Goal: Information Seeking & Learning: Learn about a topic

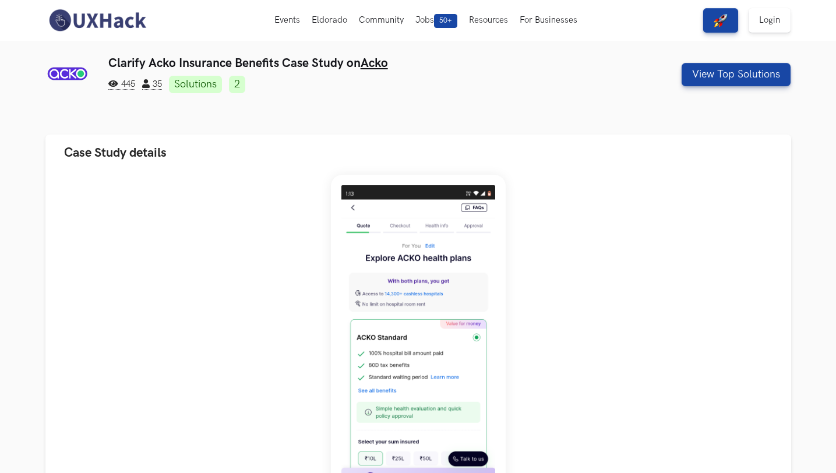
click at [109, 6] on nav "Events Live Eldorado Community Jobs 50+ Resources For Businesses View Free Solu…" at bounding box center [418, 20] width 746 height 41
click at [121, 19] on img at bounding box center [97, 20] width 104 height 24
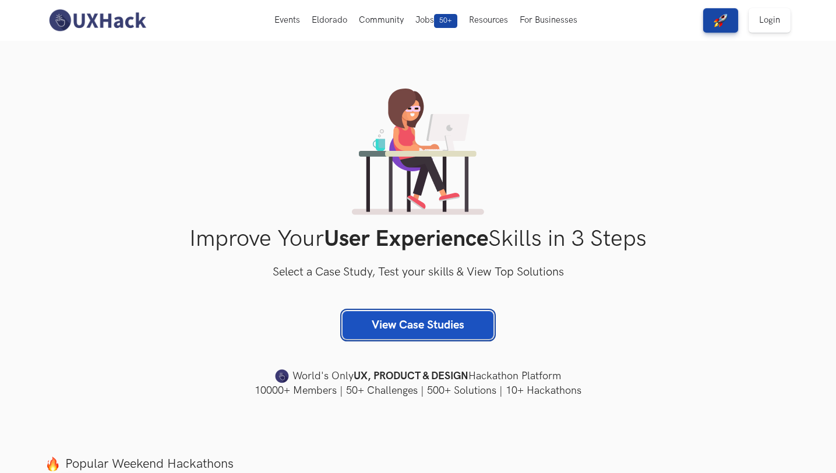
click at [417, 325] on link "View Case Studies" at bounding box center [417, 325] width 151 height 28
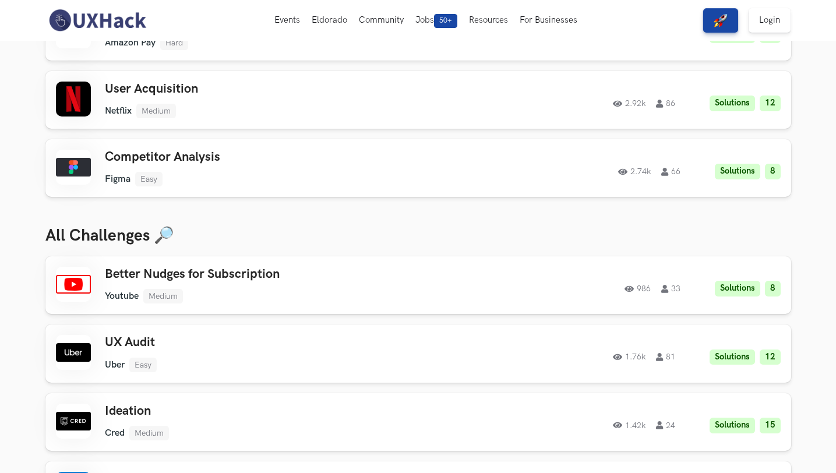
scroll to position [238, 0]
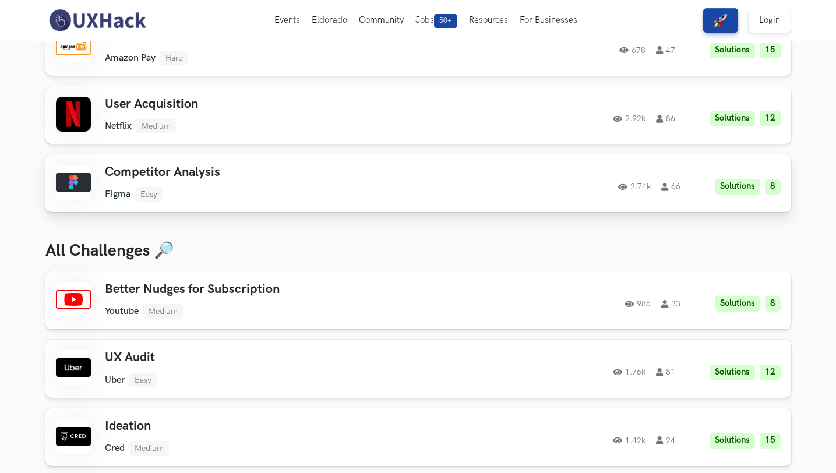
click at [235, 177] on h3 "Competitor Analysis" at bounding box center [270, 172] width 331 height 15
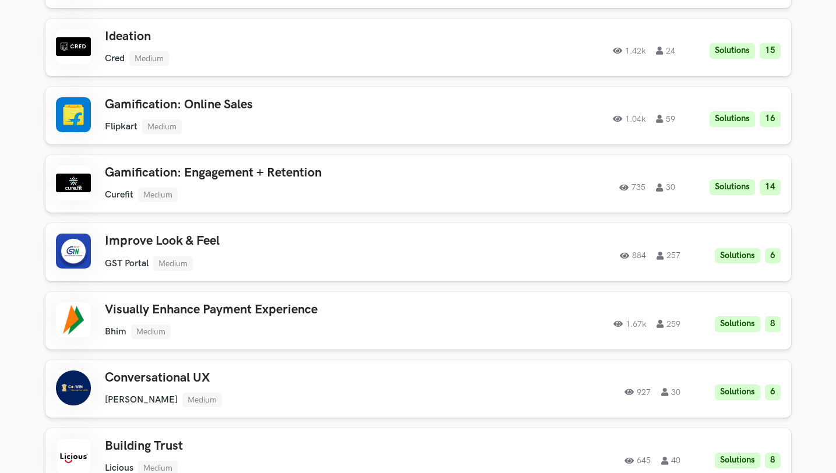
scroll to position [927, 0]
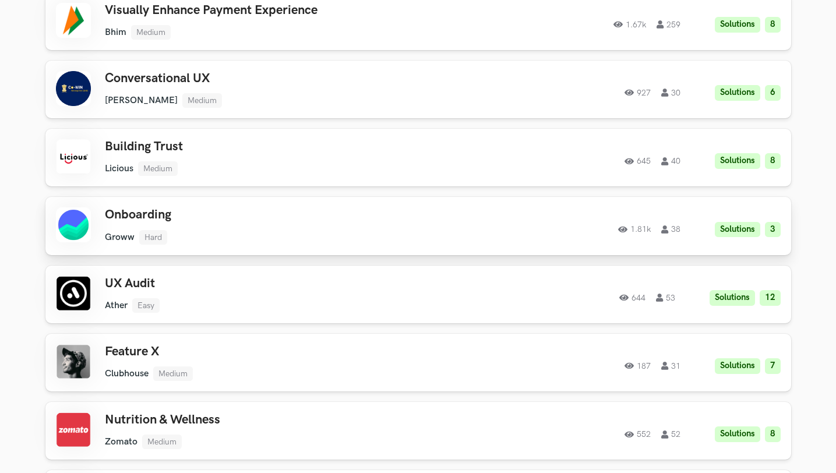
click at [379, 213] on h3 "Onboarding" at bounding box center [270, 214] width 331 height 15
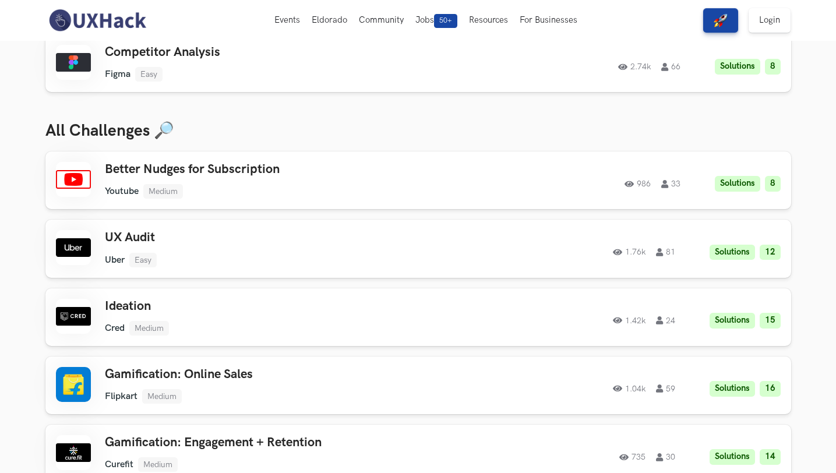
scroll to position [0, 0]
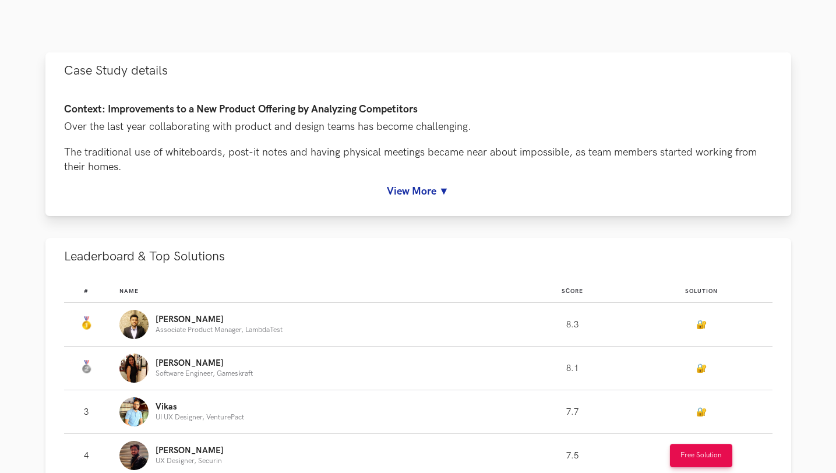
scroll to position [508, 0]
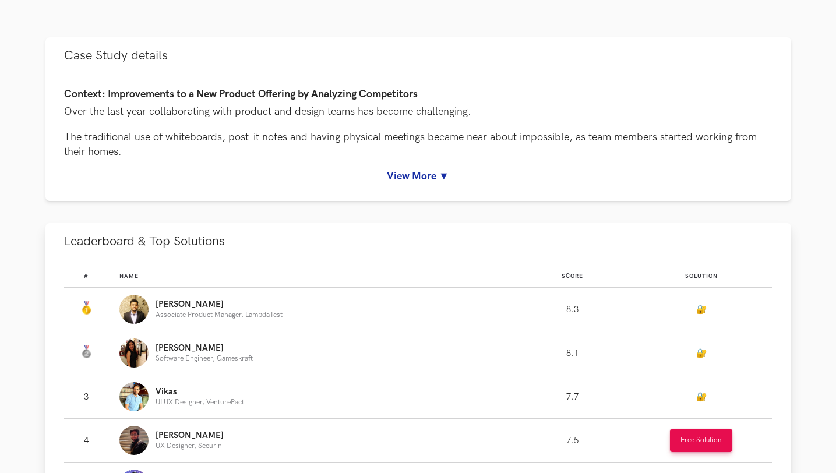
click at [554, 311] on td "Score: 8.3" at bounding box center [572, 310] width 116 height 44
click at [615, 299] on td "Score: 8.3" at bounding box center [572, 310] width 116 height 44
click at [171, 312] on p "Associate Product Manager, LambdaTest" at bounding box center [219, 315] width 127 height 8
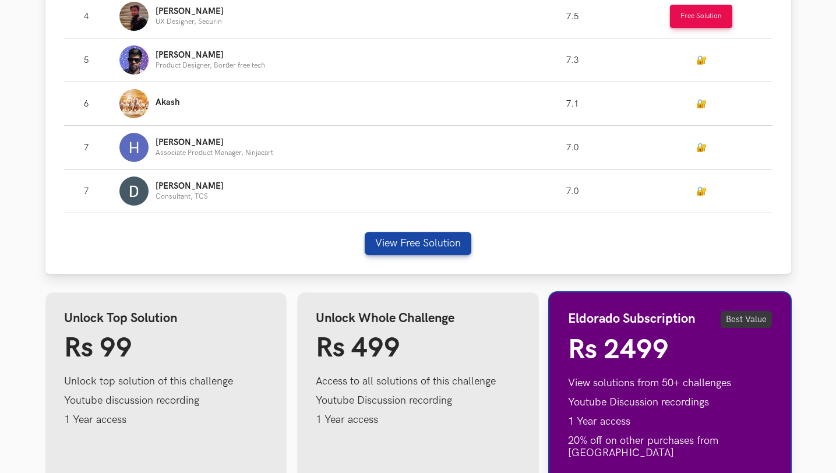
scroll to position [992, 0]
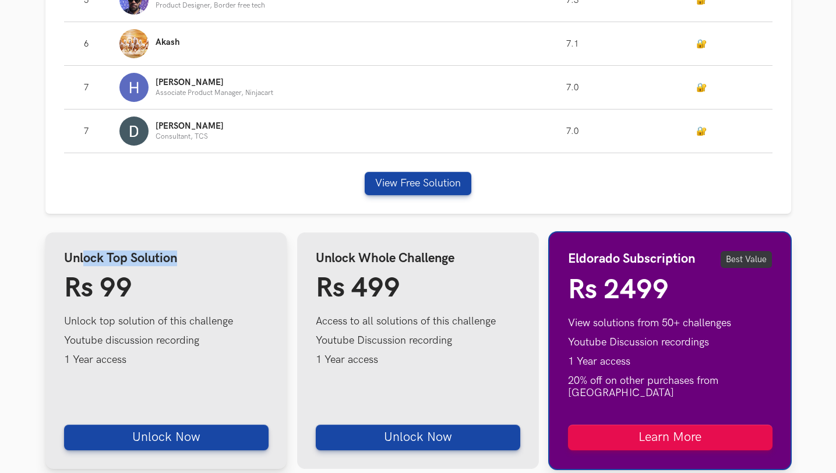
drag, startPoint x: 85, startPoint y: 255, endPoint x: 226, endPoint y: 260, distance: 141.0
click at [226, 260] on h4 "Unlock Top Solution" at bounding box center [166, 258] width 204 height 15
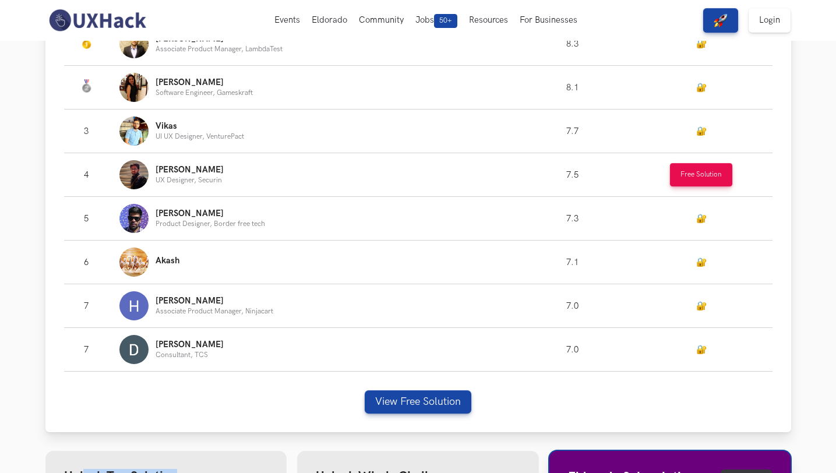
scroll to position [758, 0]
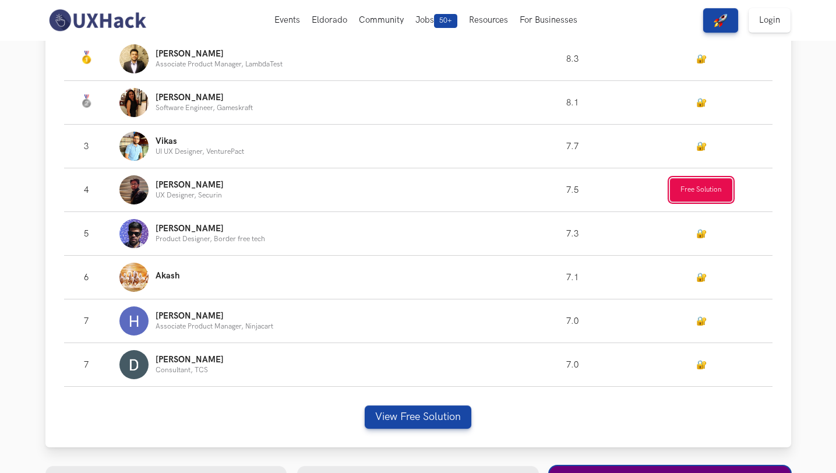
click at [693, 182] on button "Free Solution" at bounding box center [701, 189] width 62 height 23
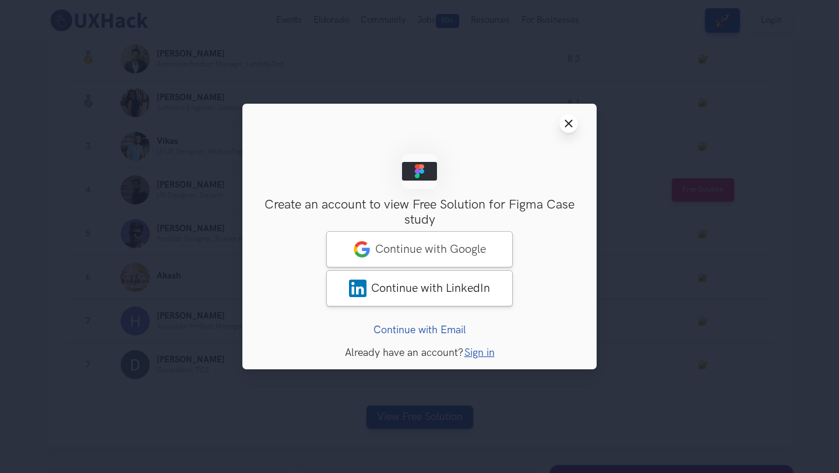
click at [563, 116] on button "Close modal window" at bounding box center [568, 123] width 19 height 19
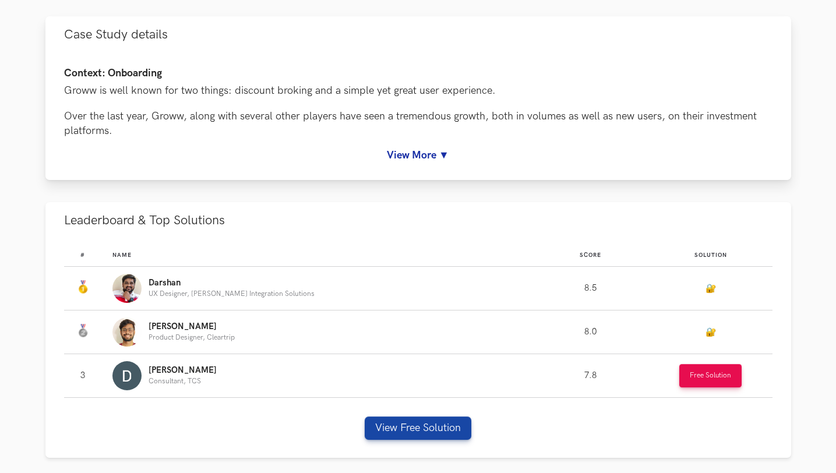
scroll to position [427, 0]
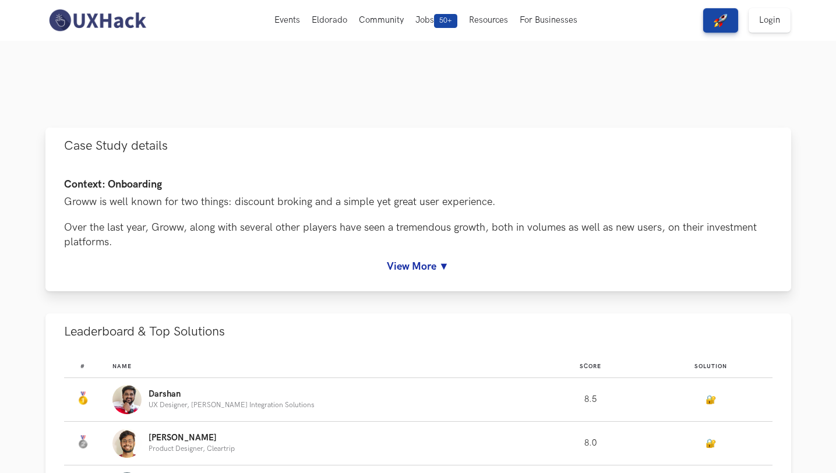
click at [434, 269] on link "View More ▼" at bounding box center [418, 266] width 708 height 12
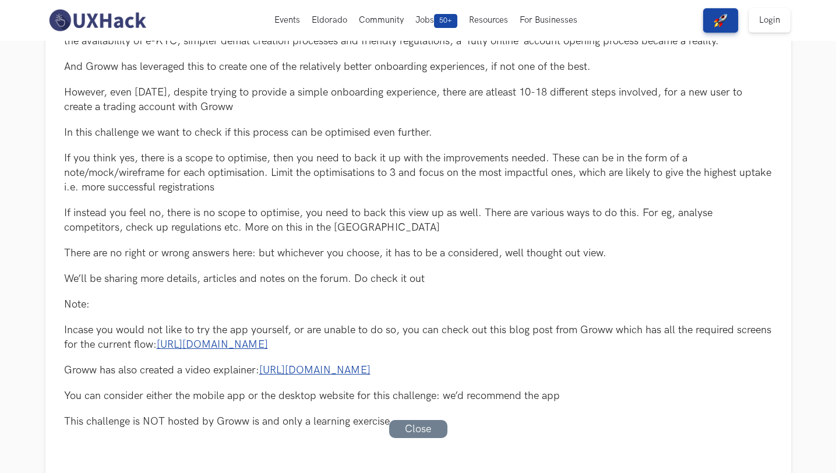
scroll to position [202, 0]
